Goal: Information Seeking & Learning: Learn about a topic

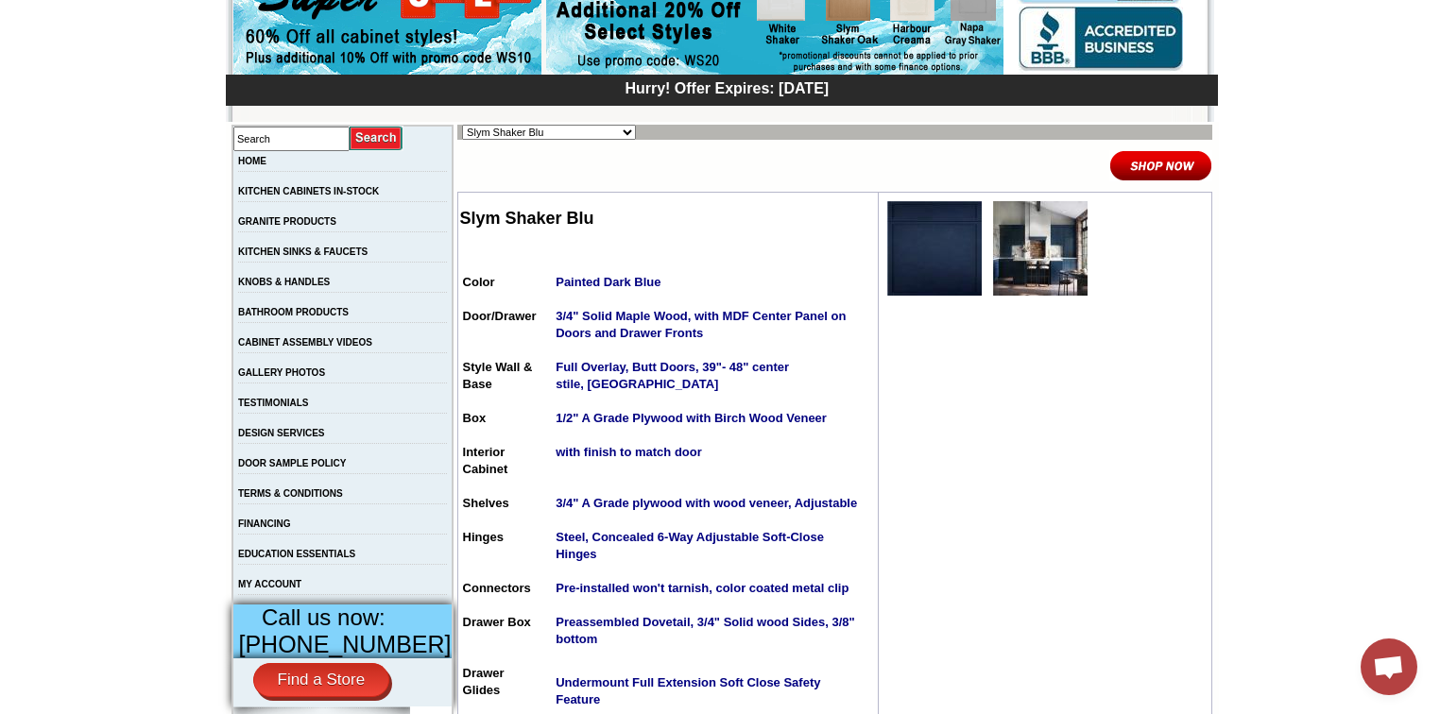
scroll to position [227, 0]
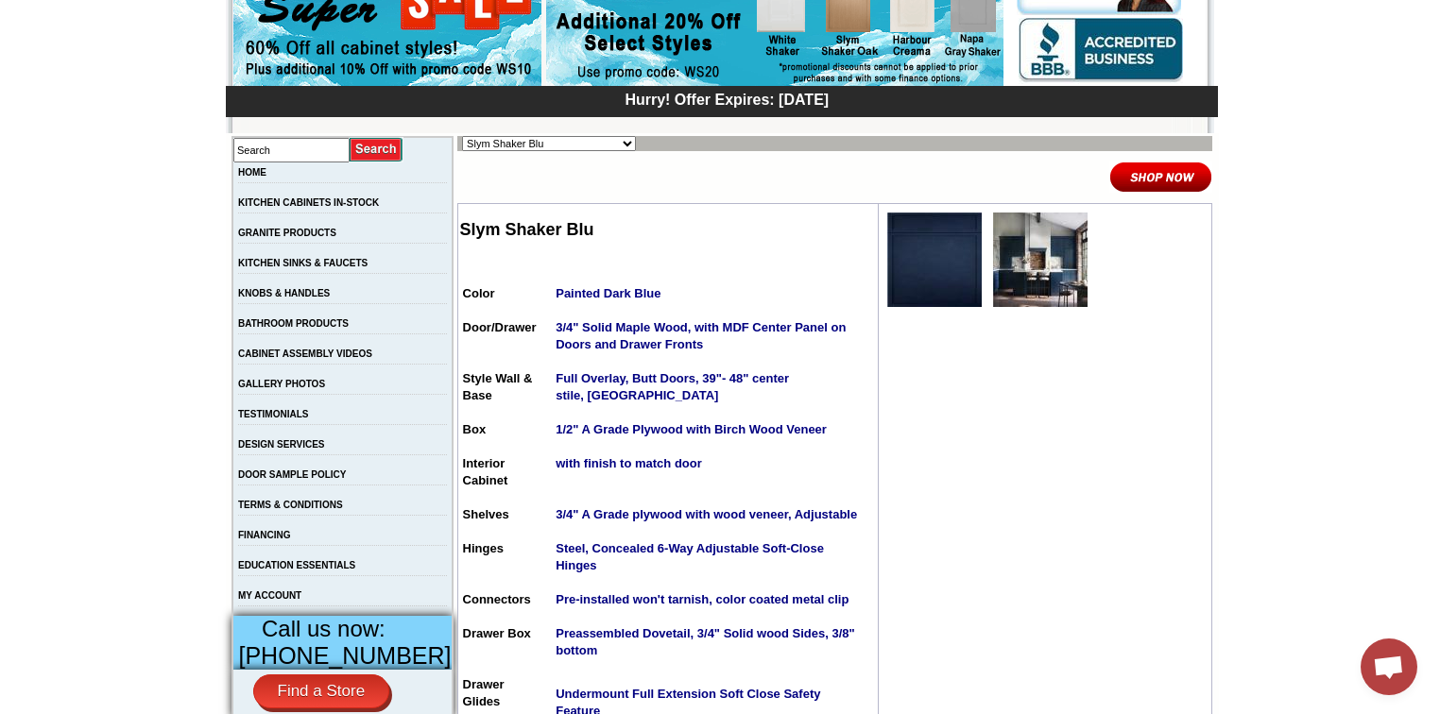
click at [592, 142] on select "Alabaster Shaker Altmann Yellow Walnut Ashton White Shaker Baycreek Gray Beachw…" at bounding box center [549, 143] width 174 height 15
select select "/gallery.php?RollID=Wellington_Walnut"
click at [462, 136] on select "Alabaster Shaker Altmann Yellow Walnut Ashton White Shaker Baycreek Gray Beachw…" at bounding box center [549, 143] width 174 height 15
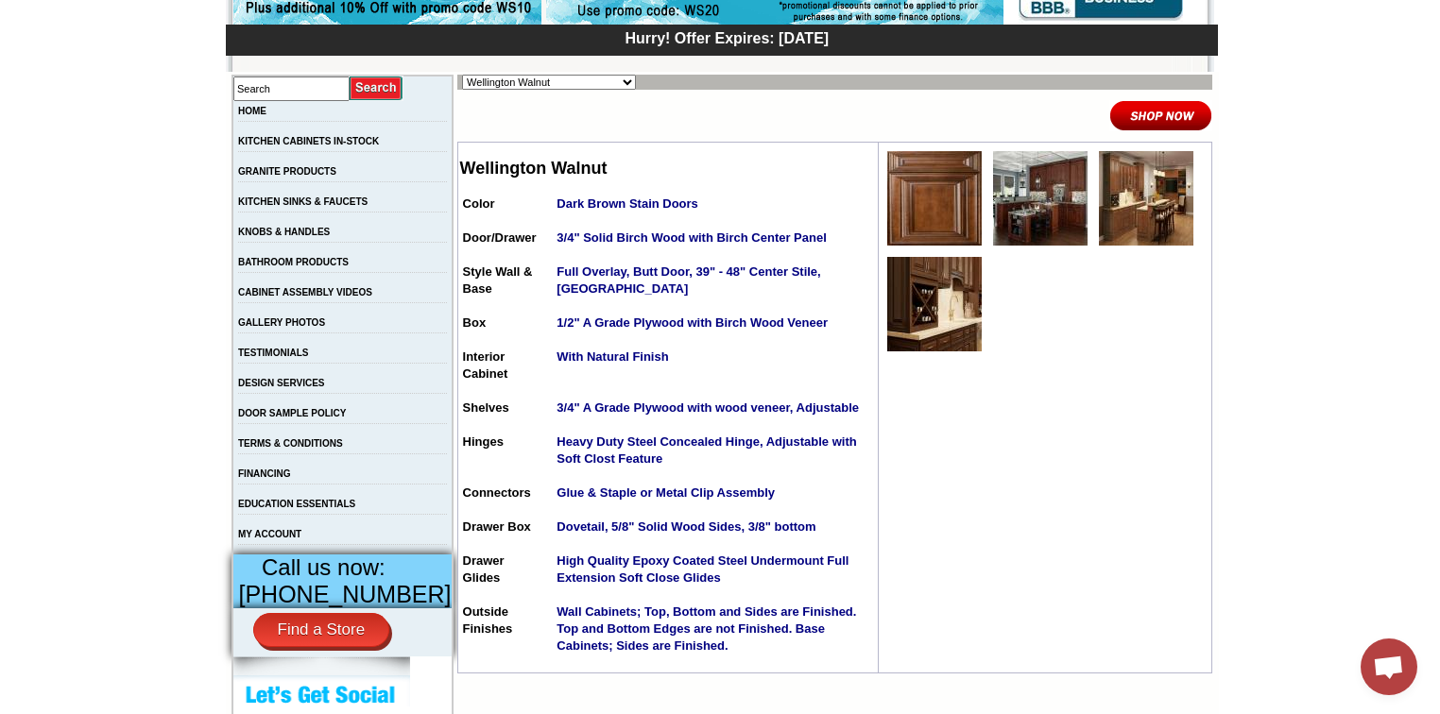
scroll to position [151, 0]
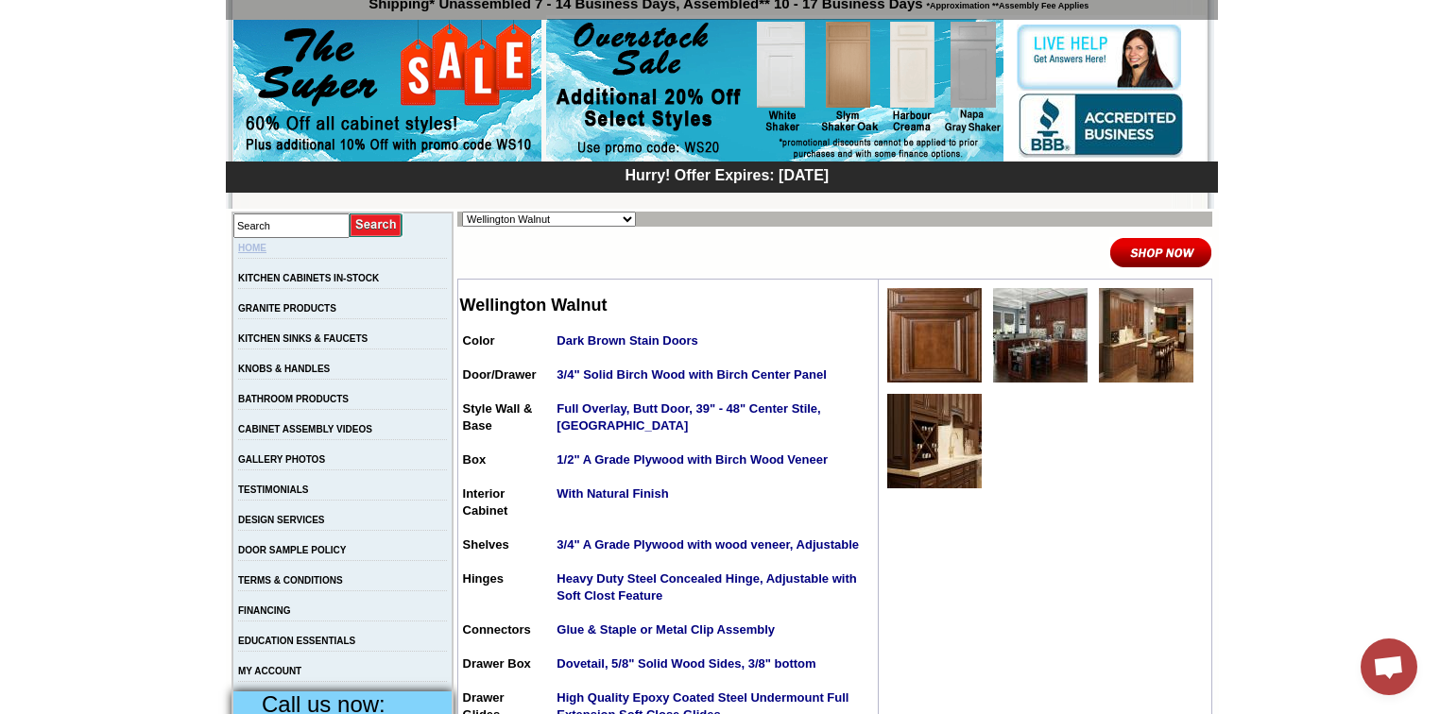
click at [266, 246] on link "HOME" at bounding box center [252, 248] width 28 height 10
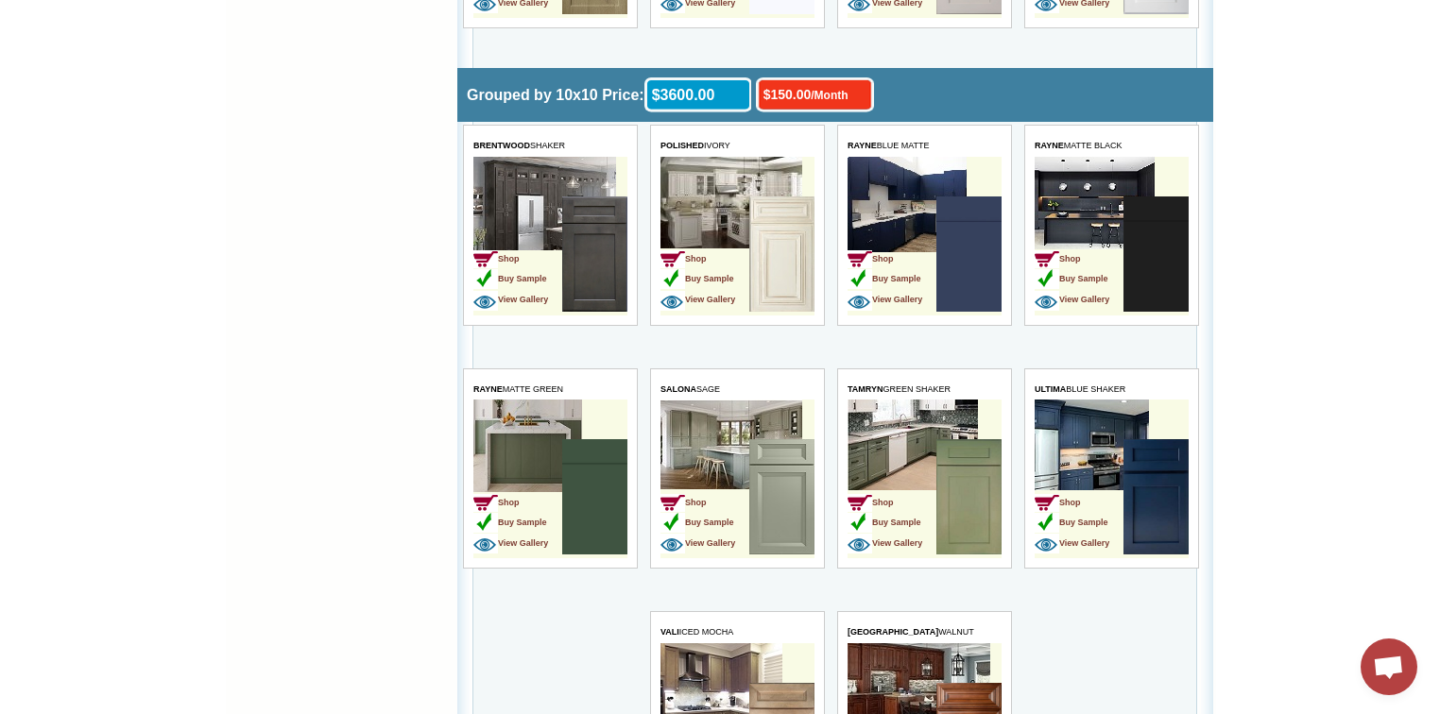
scroll to position [4385, 0]
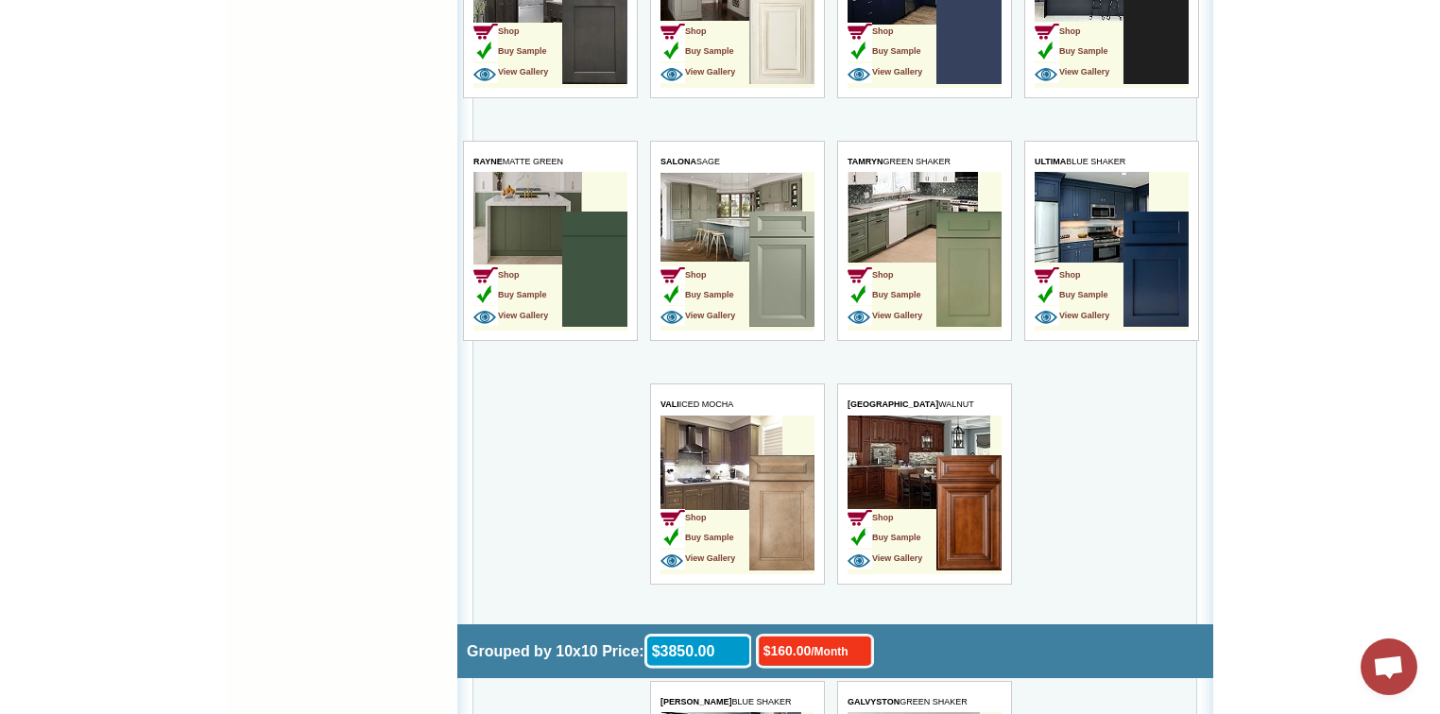
click at [978, 471] on img at bounding box center [968, 512] width 65 height 115
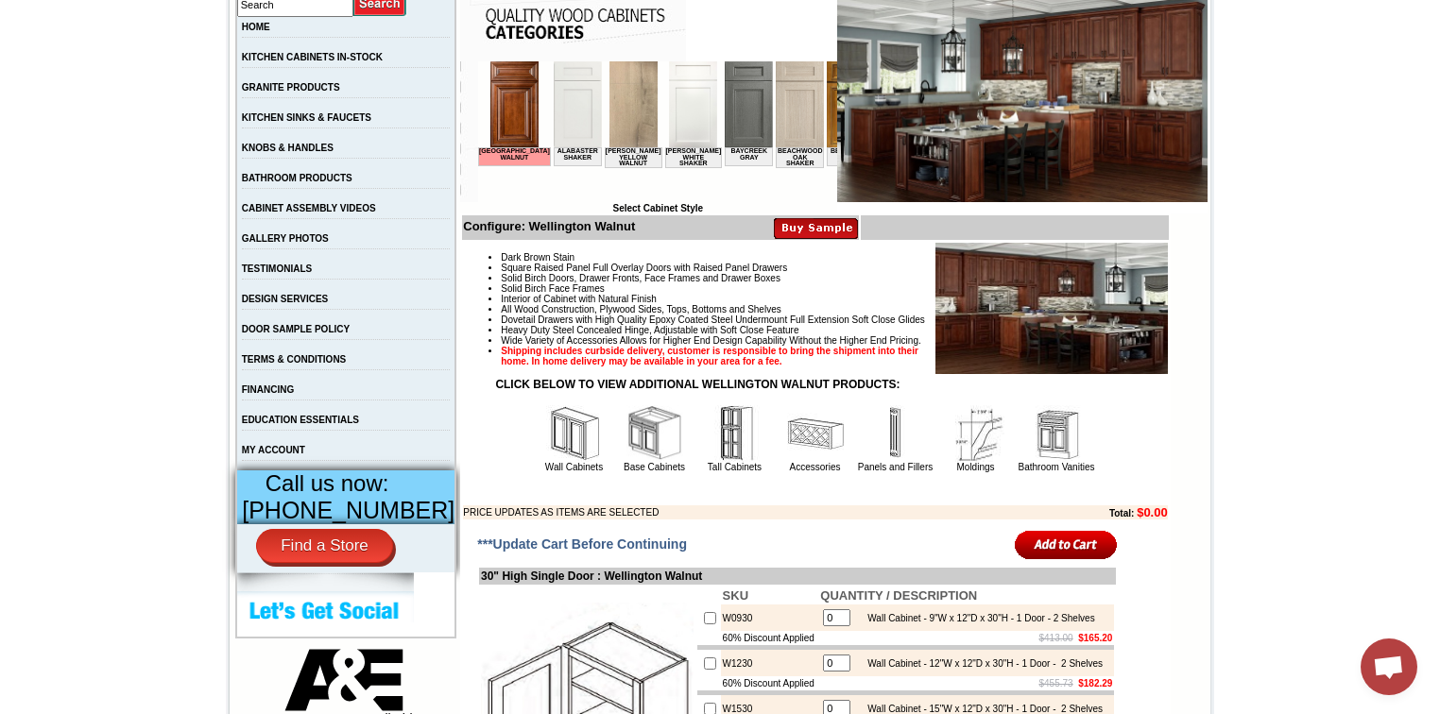
scroll to position [378, 0]
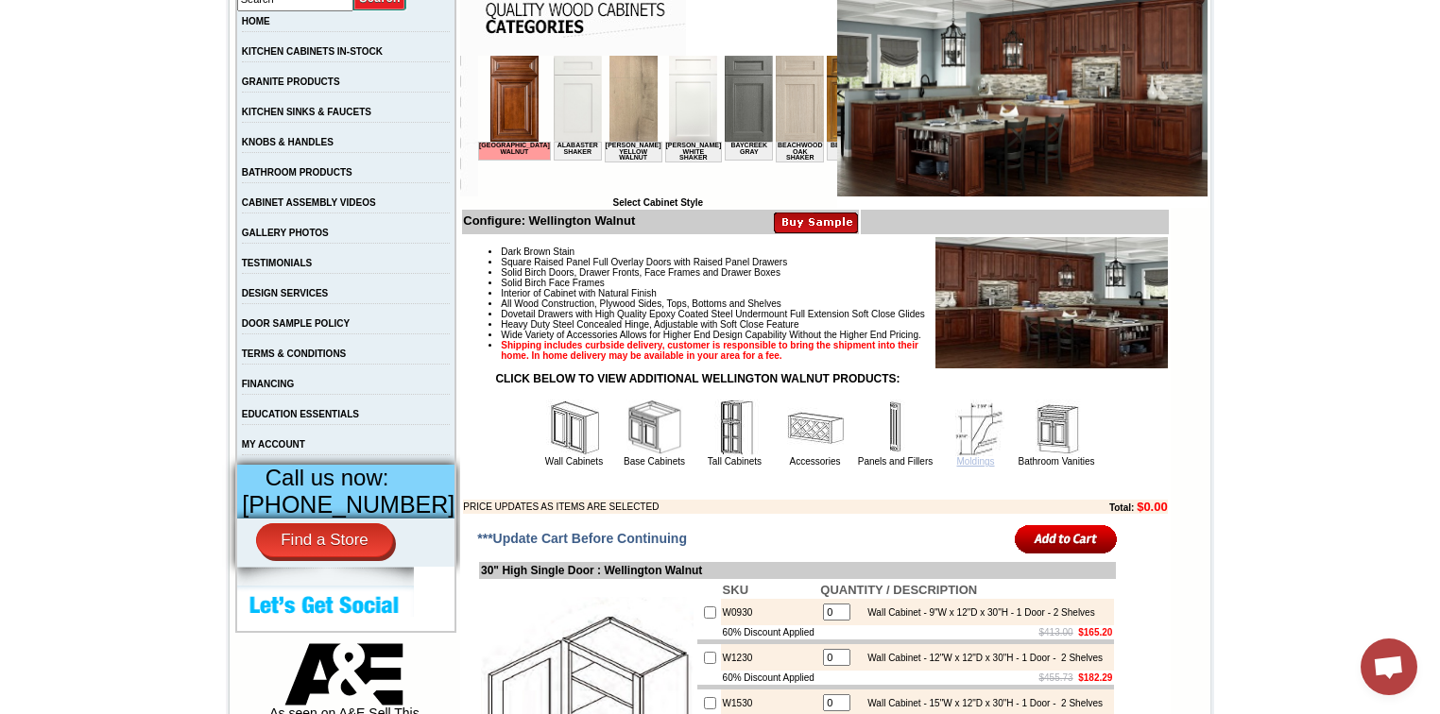
click at [961, 467] on link "Moldings" at bounding box center [975, 461] width 38 height 10
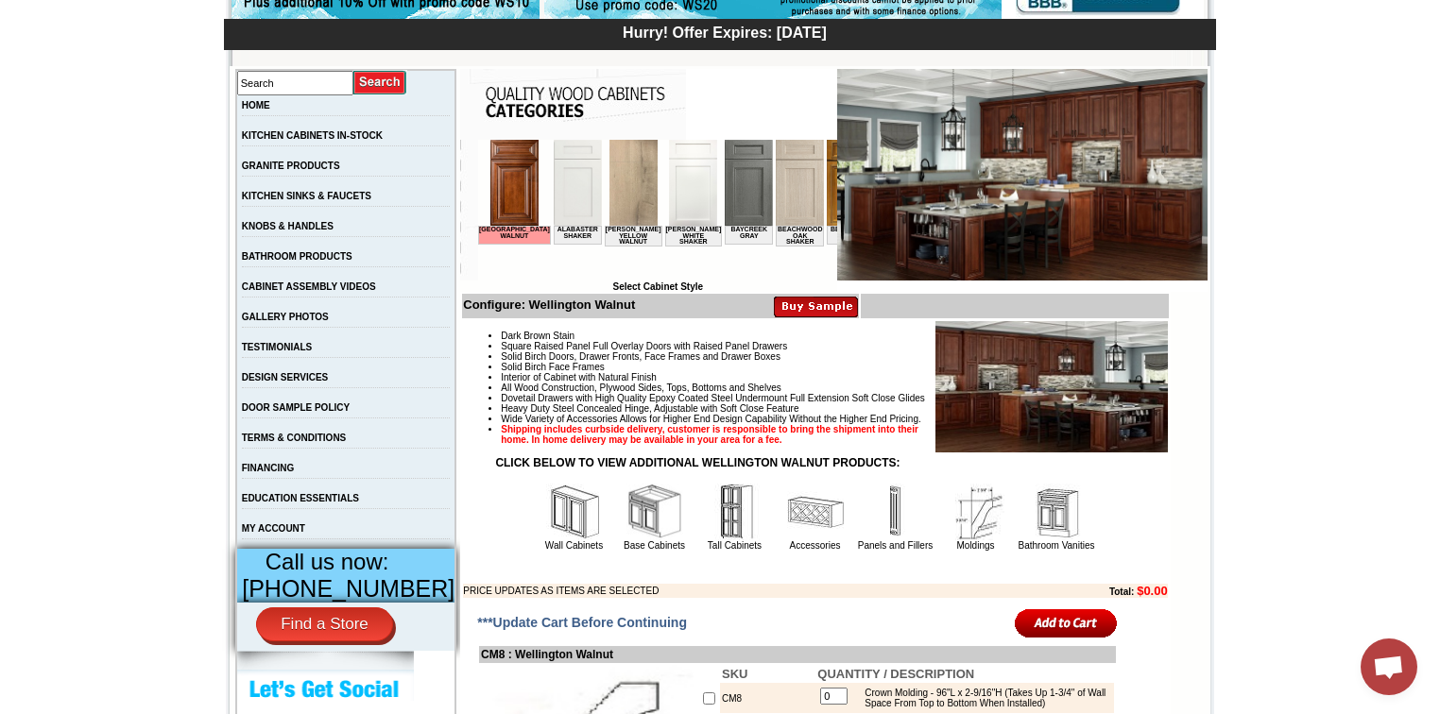
scroll to position [302, 0]
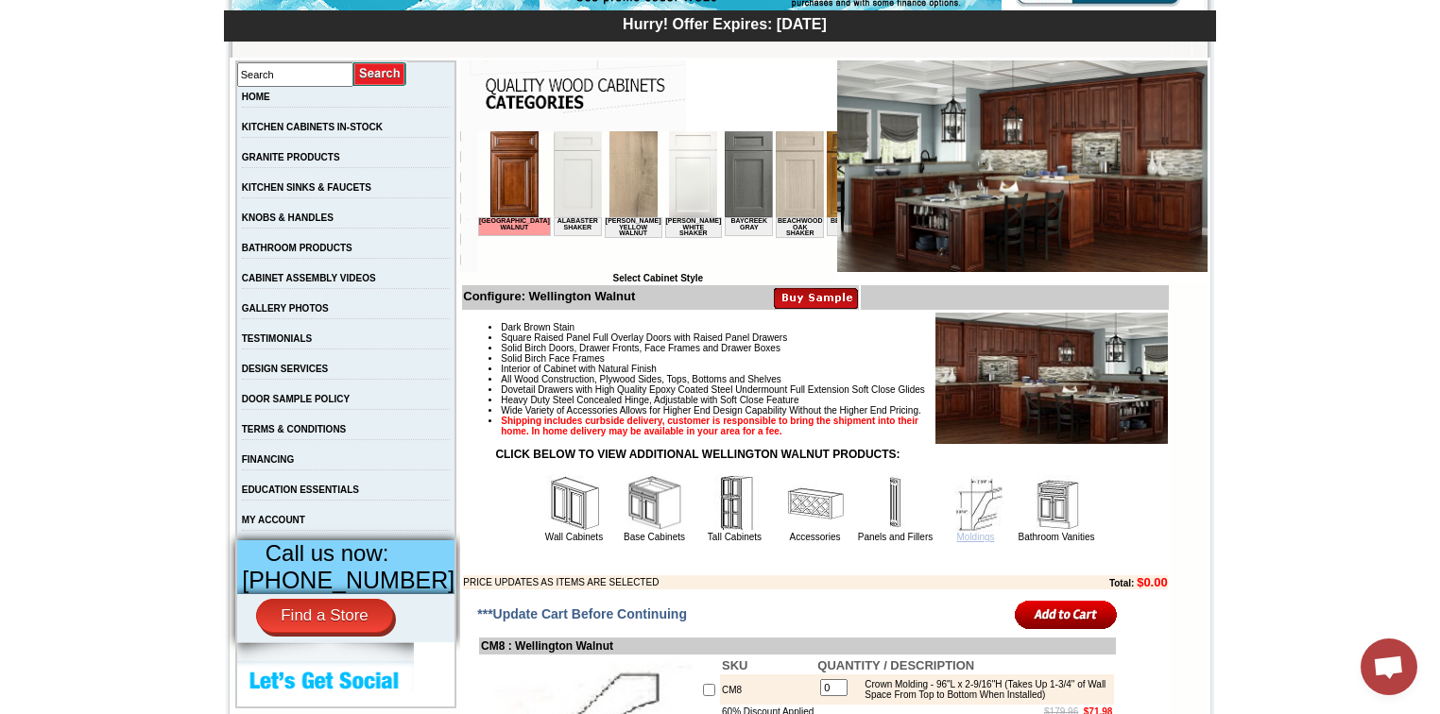
click at [965, 542] on link "Moldings" at bounding box center [975, 537] width 38 height 10
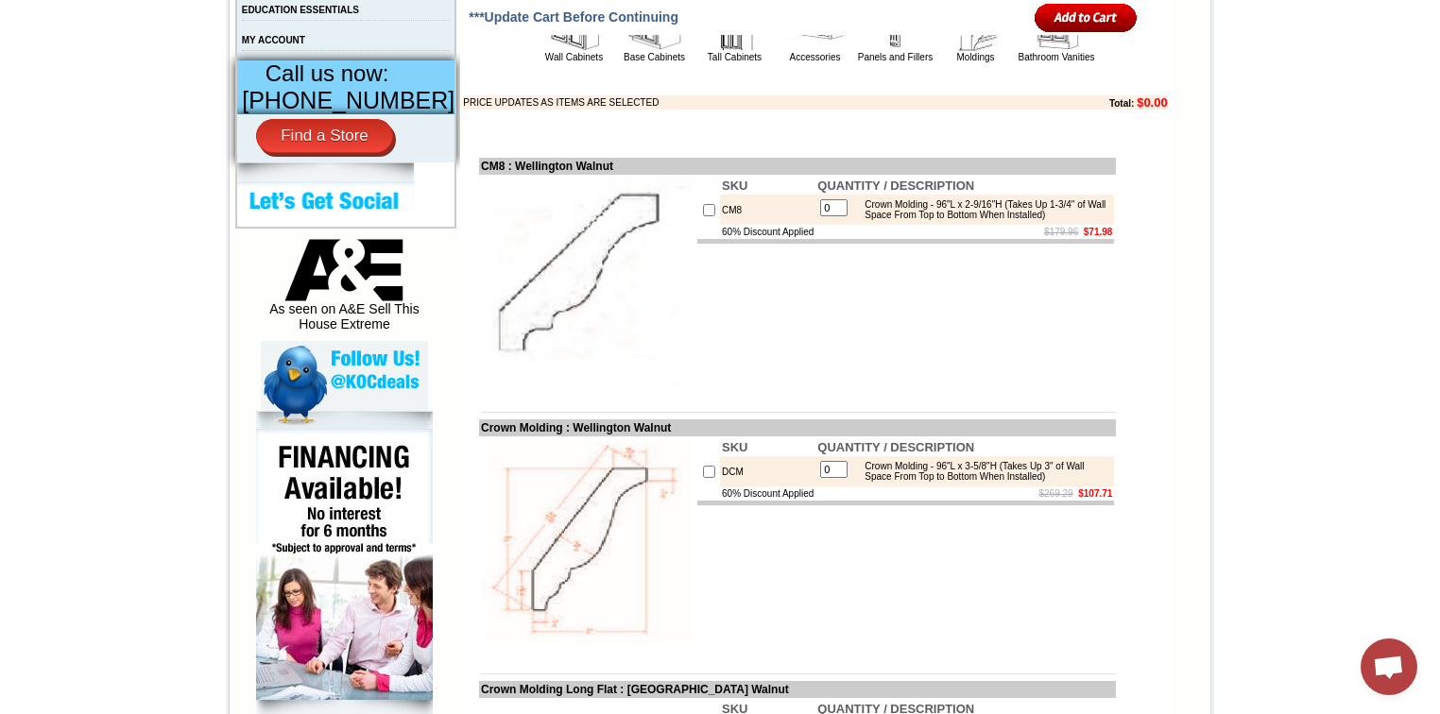
scroll to position [756, 0]
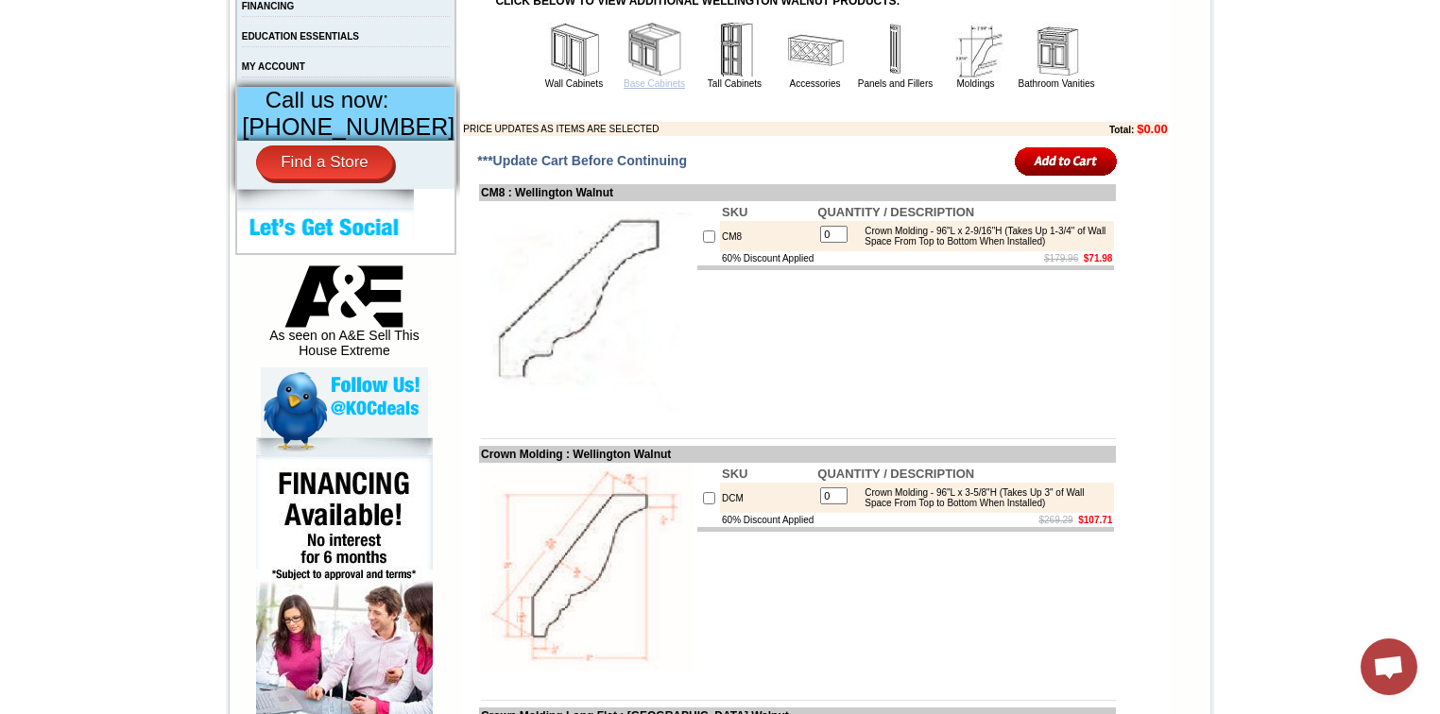
click at [627, 89] on link "Base Cabinets" at bounding box center [654, 83] width 61 height 10
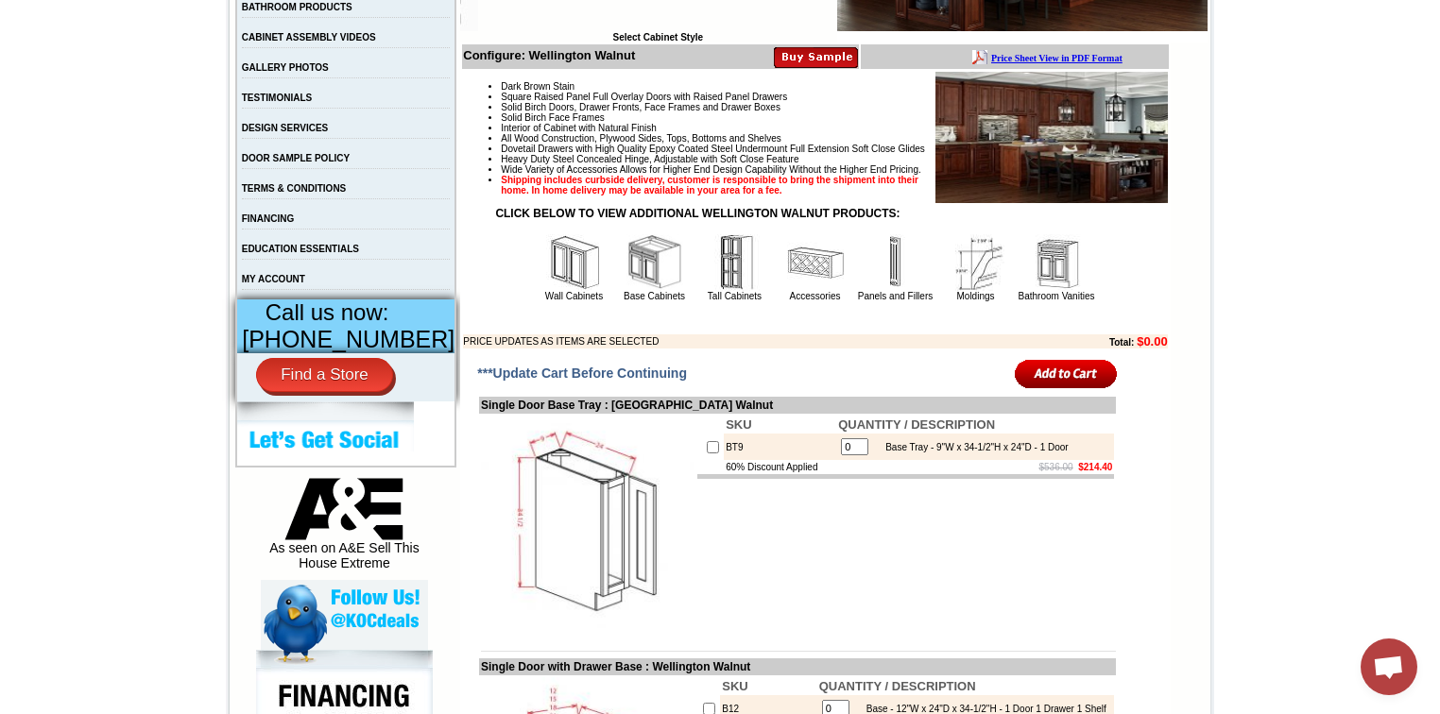
scroll to position [529, 0]
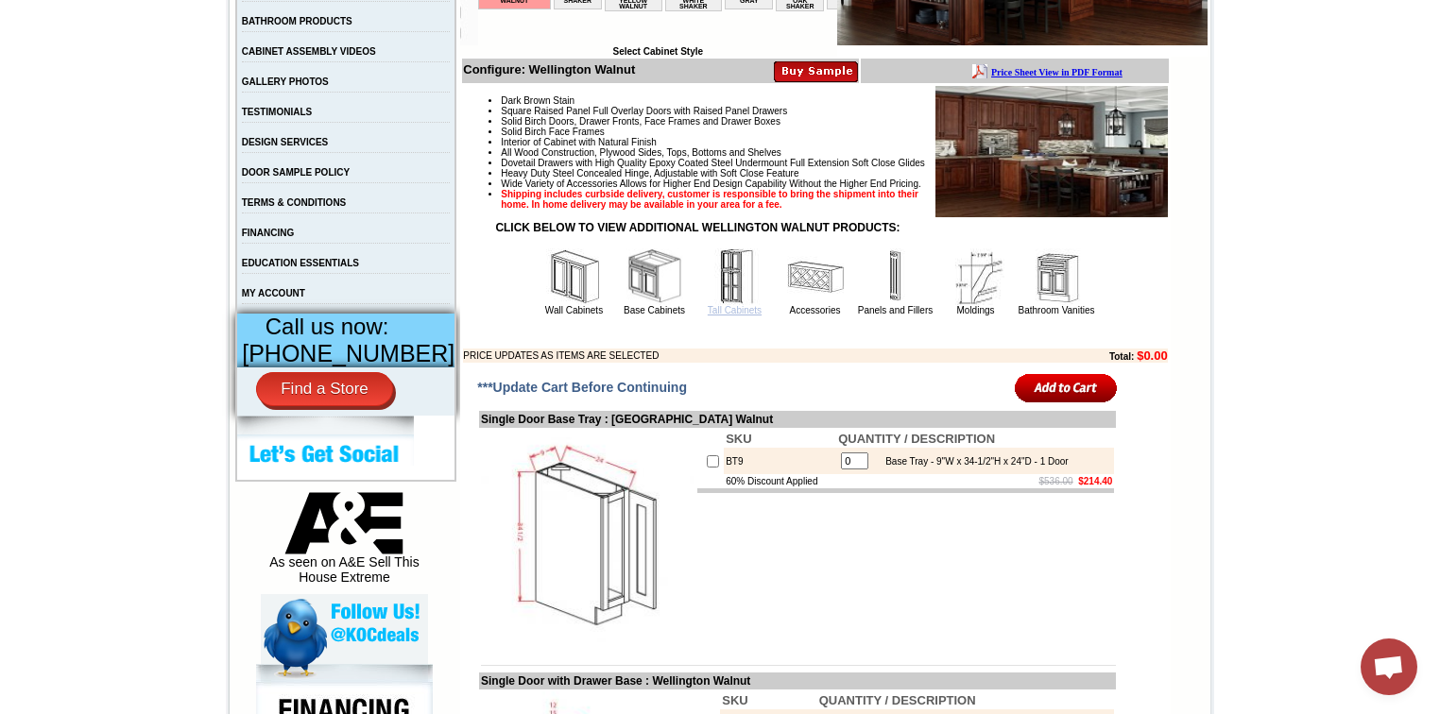
click at [722, 316] on link "Tall Cabinets" at bounding box center [735, 310] width 54 height 10
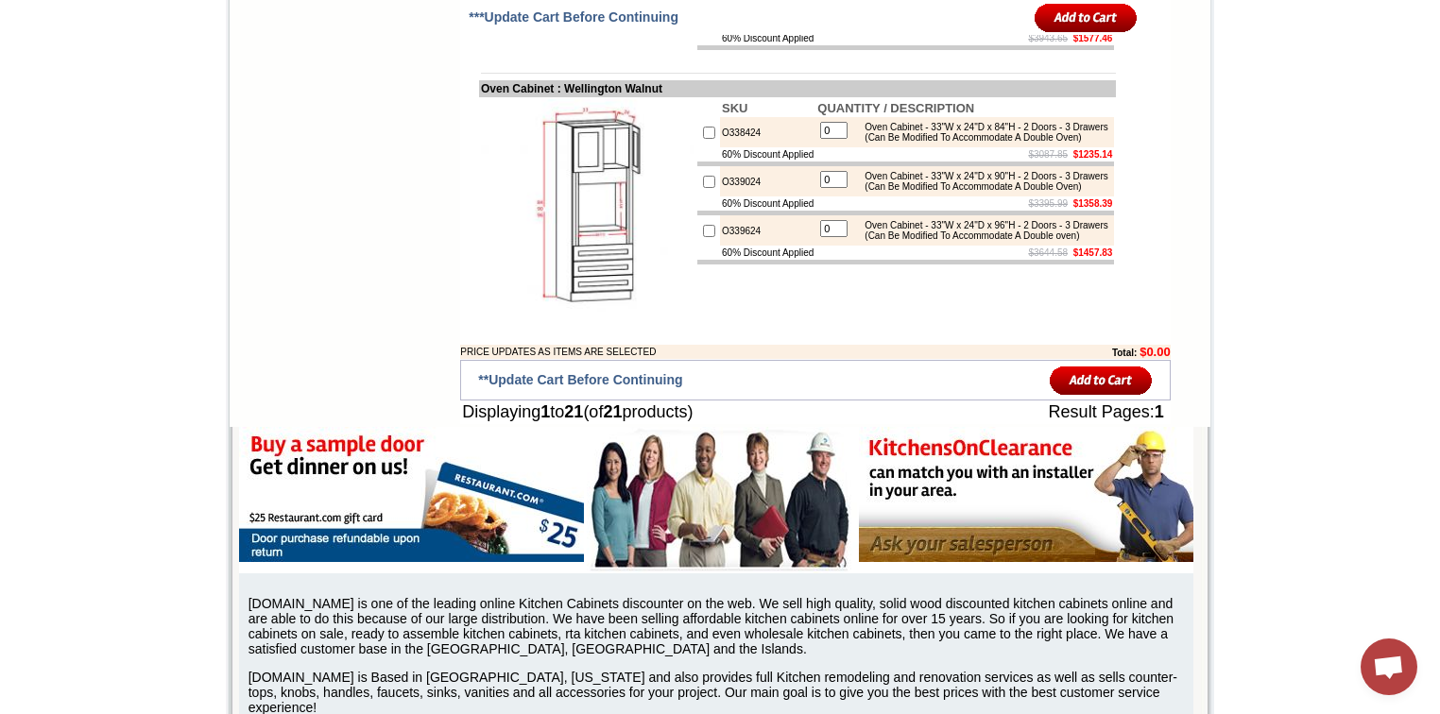
scroll to position [2192, 0]
